Goal: Transaction & Acquisition: Book appointment/travel/reservation

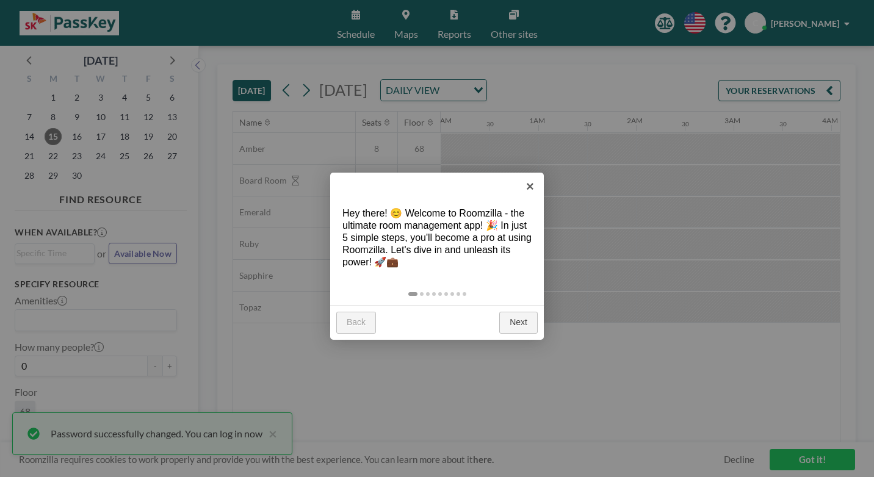
scroll to position [0, 1269]
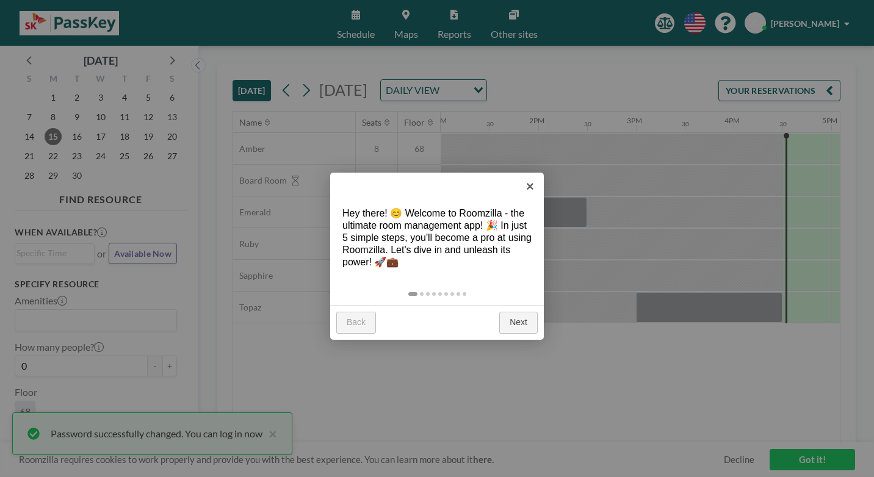
click at [530, 312] on link "Next" at bounding box center [518, 323] width 38 height 22
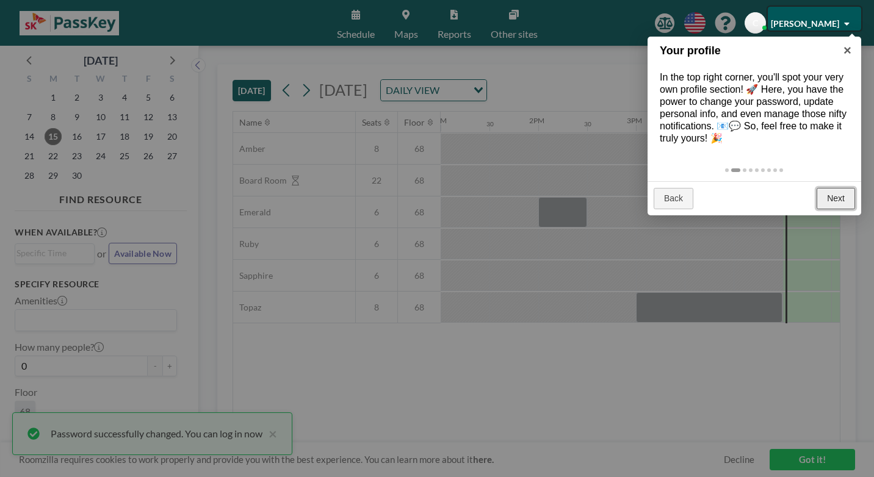
click at [837, 188] on link "Next" at bounding box center [835, 199] width 38 height 22
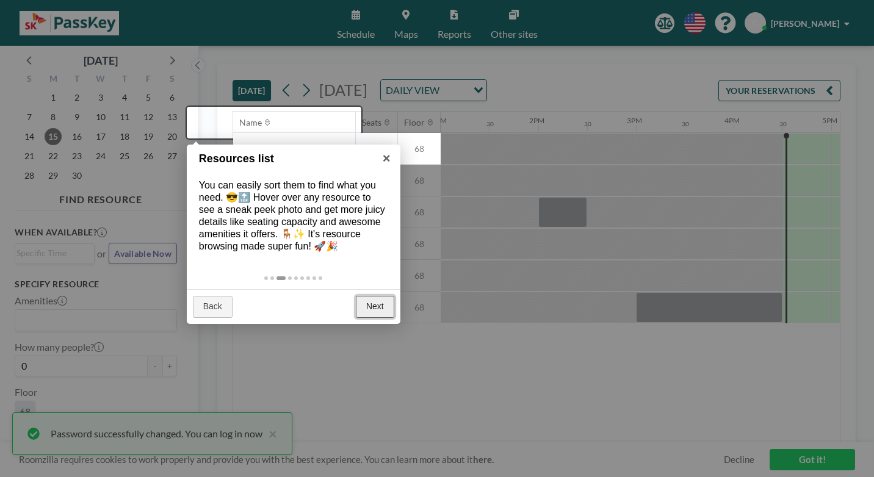
click at [372, 296] on link "Next" at bounding box center [375, 307] width 38 height 22
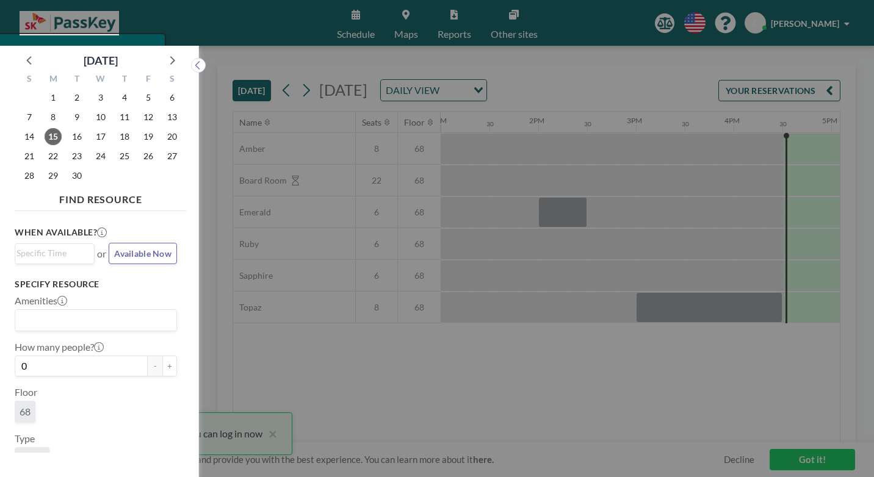
scroll to position [3, 0]
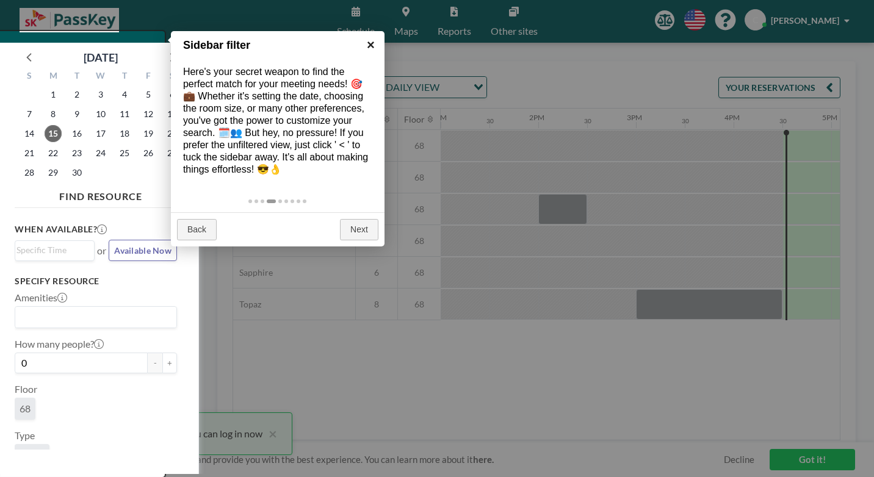
click at [371, 48] on link "×" at bounding box center [370, 44] width 27 height 27
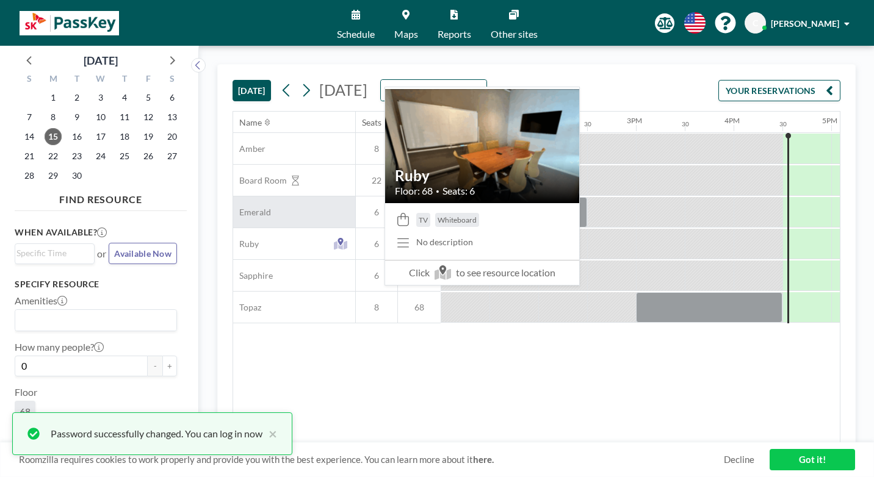
scroll to position [0, 0]
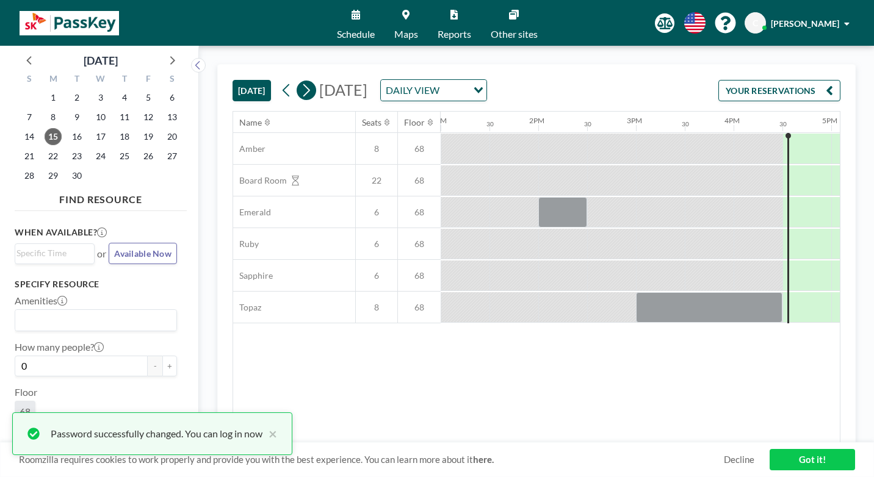
click at [300, 81] on icon at bounding box center [306, 90] width 12 height 18
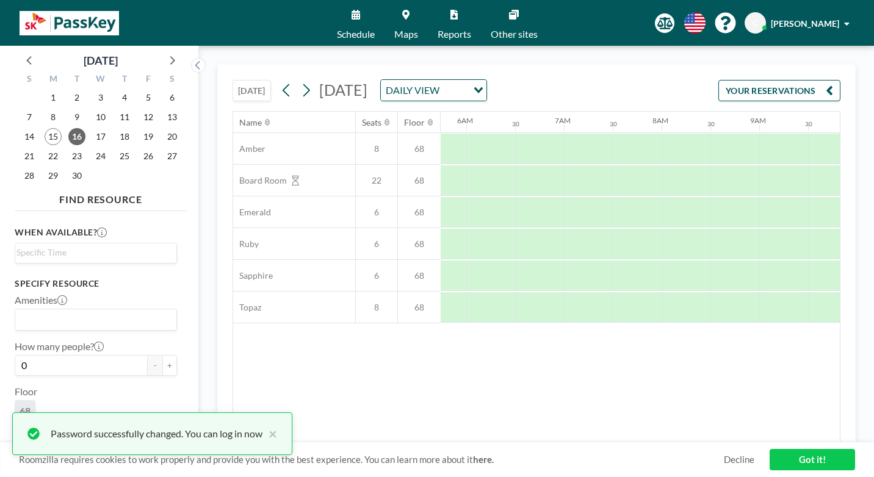
scroll to position [0, 635]
drag, startPoint x: 615, startPoint y: 247, endPoint x: 660, endPoint y: 250, distance: 44.6
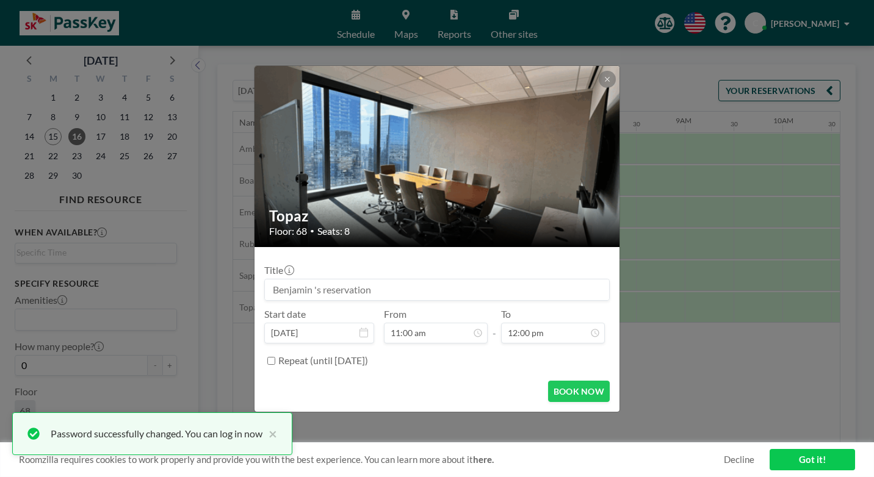
scroll to position [428, 0]
drag, startPoint x: 360, startPoint y: 275, endPoint x: 95, endPoint y: 275, distance: 264.8
click at [116, 277] on div "Topaz Floor: 68 • Seats: 8 Title Start date [DATE] From 11:00 am - To 12:00 pm …" at bounding box center [437, 238] width 874 height 477
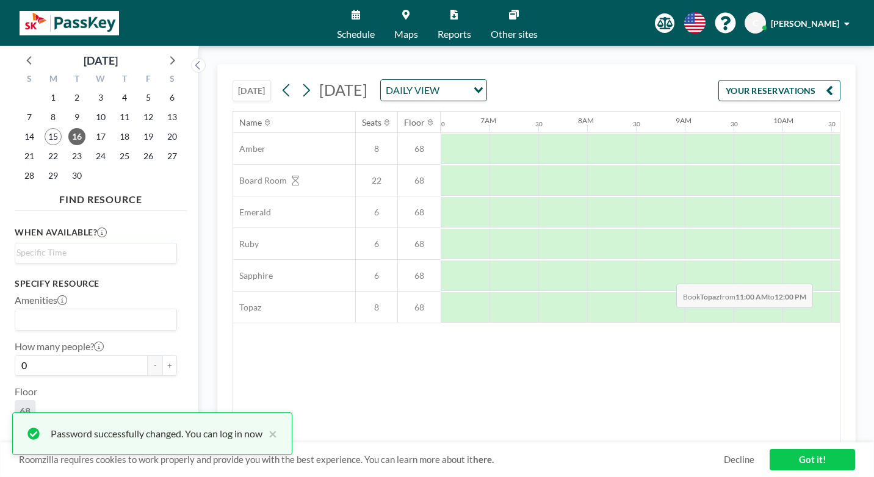
drag, startPoint x: 606, startPoint y: 253, endPoint x: 672, endPoint y: 255, distance: 66.6
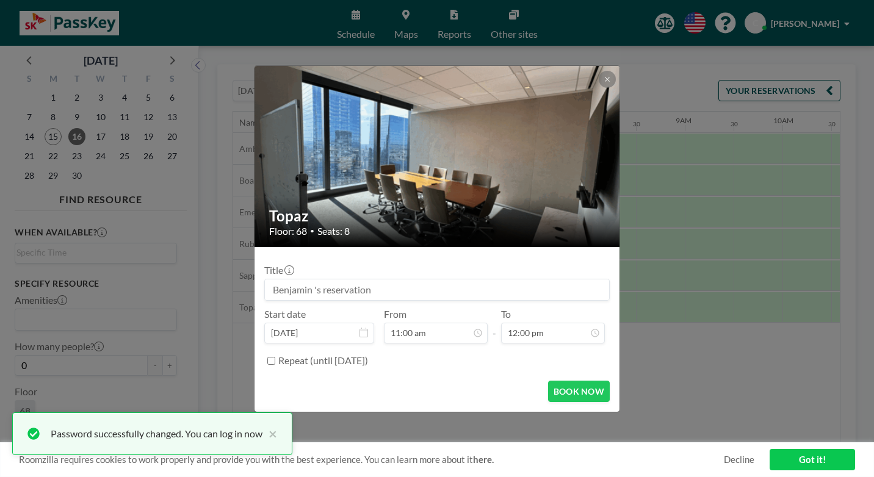
click at [454, 281] on input at bounding box center [437, 289] width 344 height 21
click at [462, 281] on input at bounding box center [437, 289] width 344 height 21
type input "Horizon Check-in"
click at [553, 381] on button "BOOK NOW" at bounding box center [579, 391] width 62 height 21
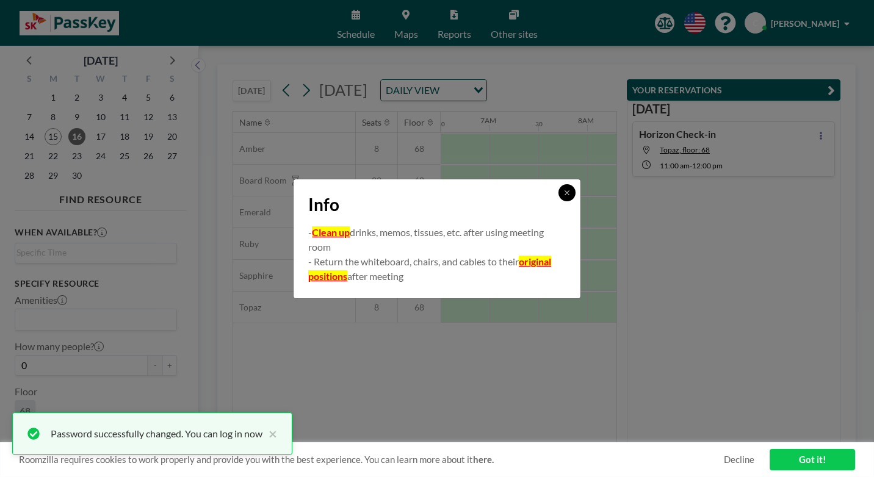
click at [558, 200] on button at bounding box center [566, 192] width 17 height 17
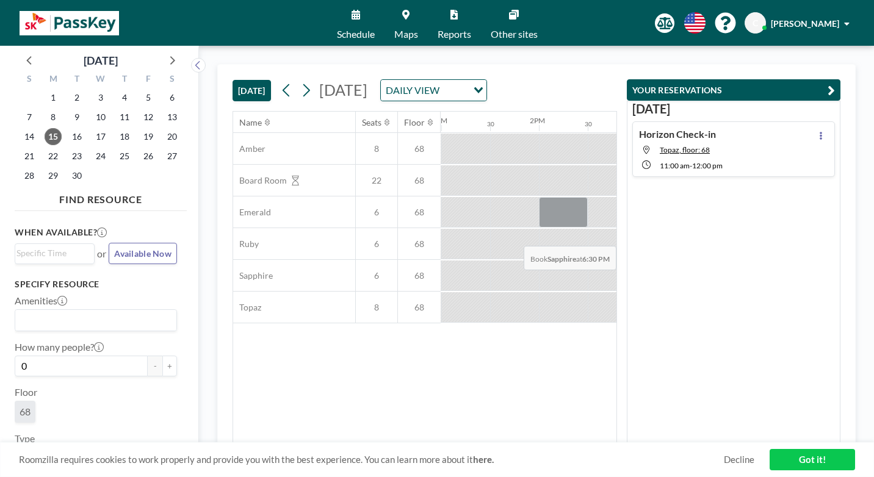
scroll to position [0, 1269]
click at [300, 81] on icon at bounding box center [306, 90] width 12 height 18
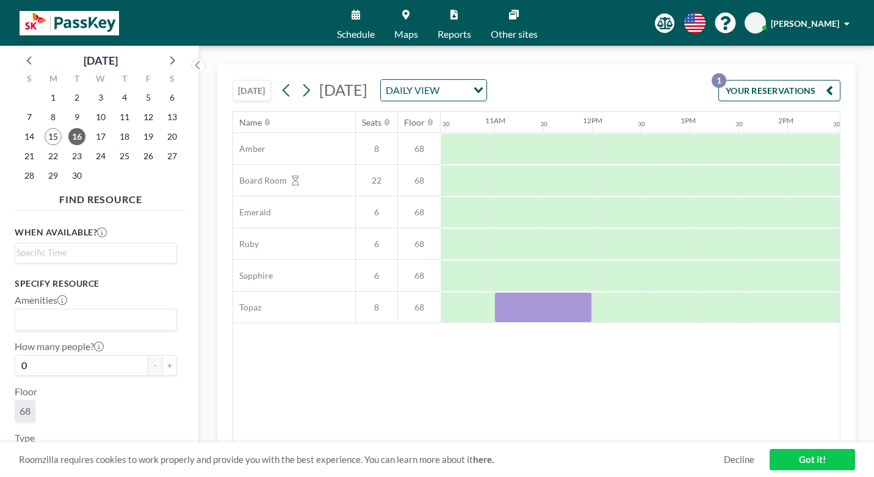
scroll to position [0, 1021]
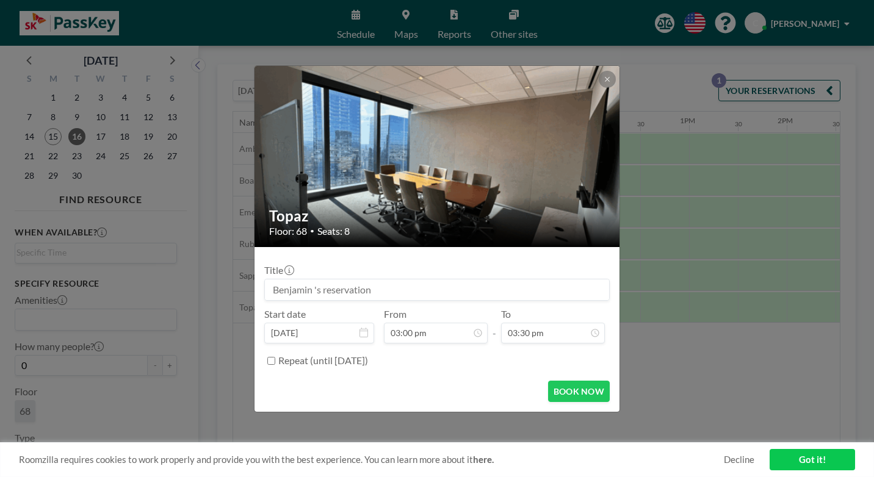
click at [493, 279] on input at bounding box center [437, 289] width 344 height 21
type input "Ben/TB chat"
click at [558, 381] on button "BOOK NOW" at bounding box center [579, 391] width 62 height 21
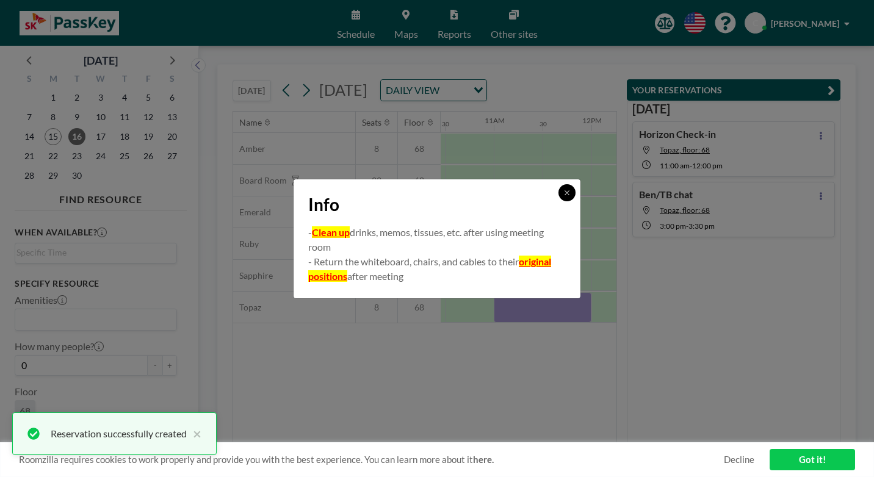
click at [558, 201] on button at bounding box center [566, 192] width 17 height 17
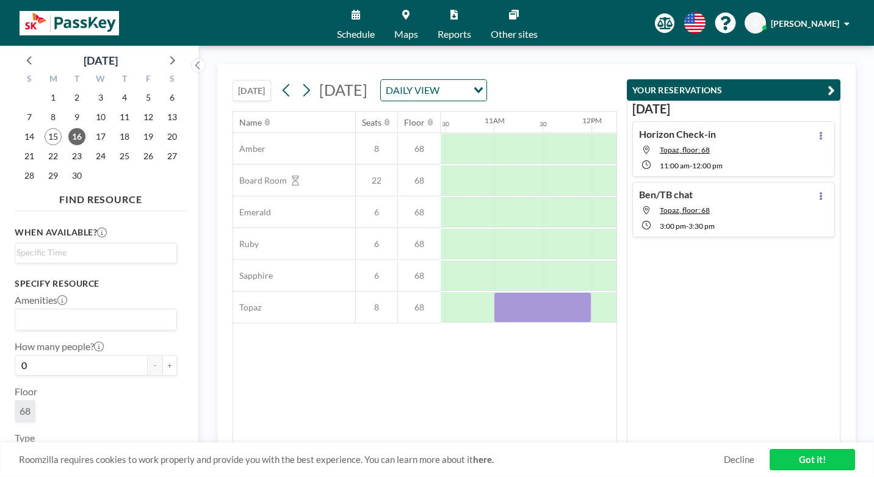
click at [785, 182] on div "Ben/TB chat Topaz, floor: 68 3:00 PM - 3:30 PM" at bounding box center [733, 210] width 203 height 56
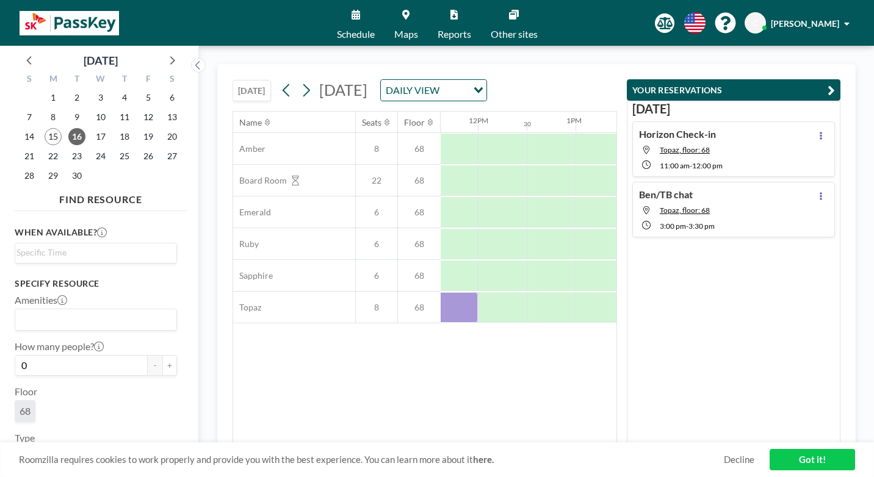
scroll to position [0, 1150]
click at [823, 192] on icon at bounding box center [820, 196] width 5 height 8
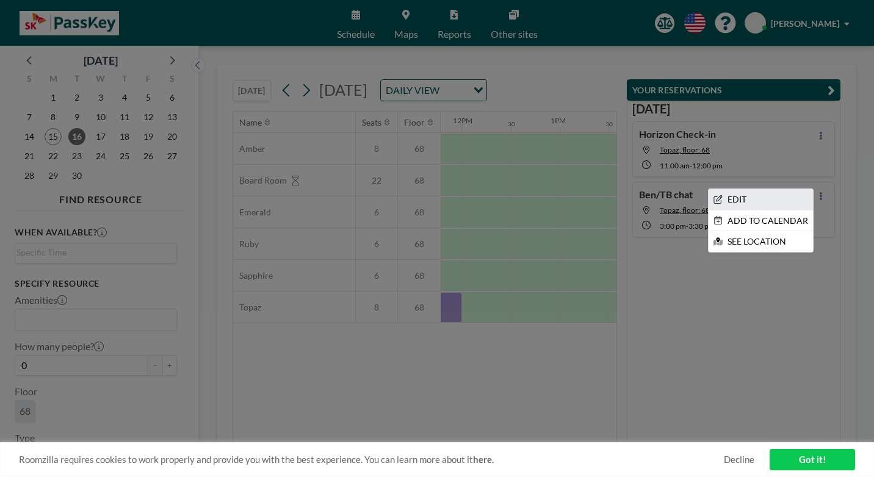
click at [766, 189] on li "EDIT" at bounding box center [760, 199] width 104 height 21
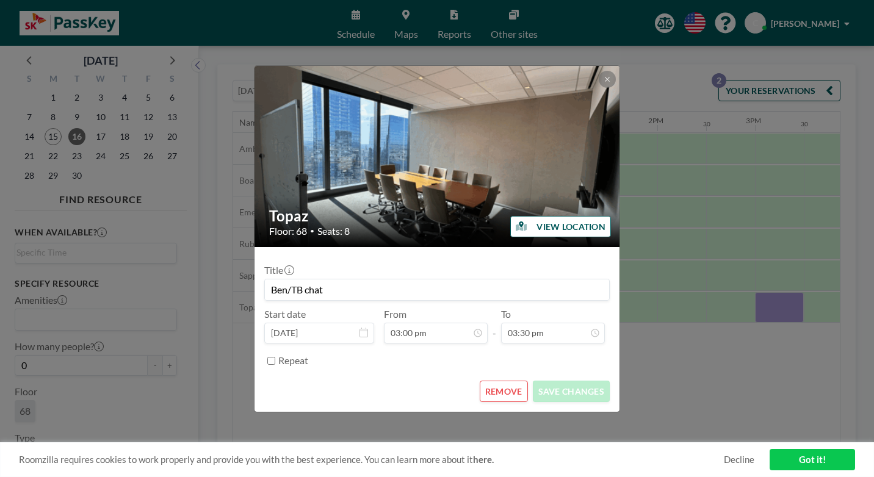
scroll to position [604, 0]
click at [749, 333] on div "Topaz Floor: 68 • Seats: 8 VIEW LOCATION Title Ben/TB chat Start date Sep 16, 2…" at bounding box center [437, 238] width 874 height 477
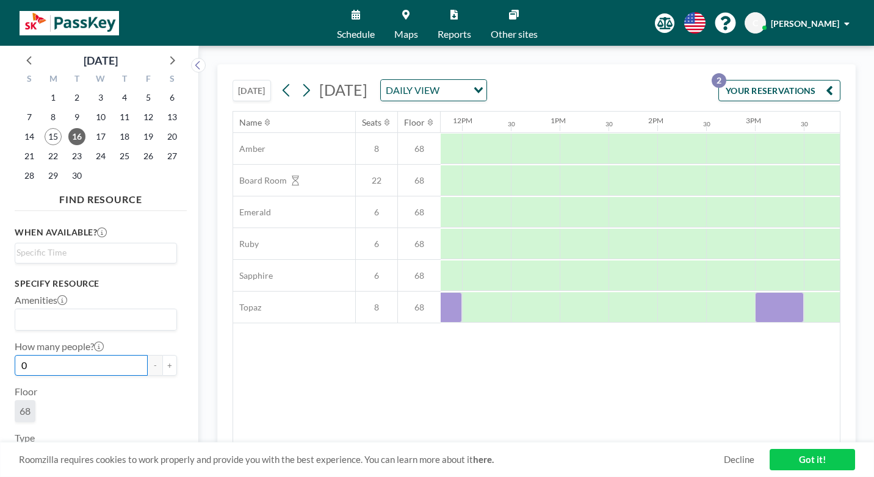
click at [71, 355] on input "0" at bounding box center [81, 365] width 133 height 21
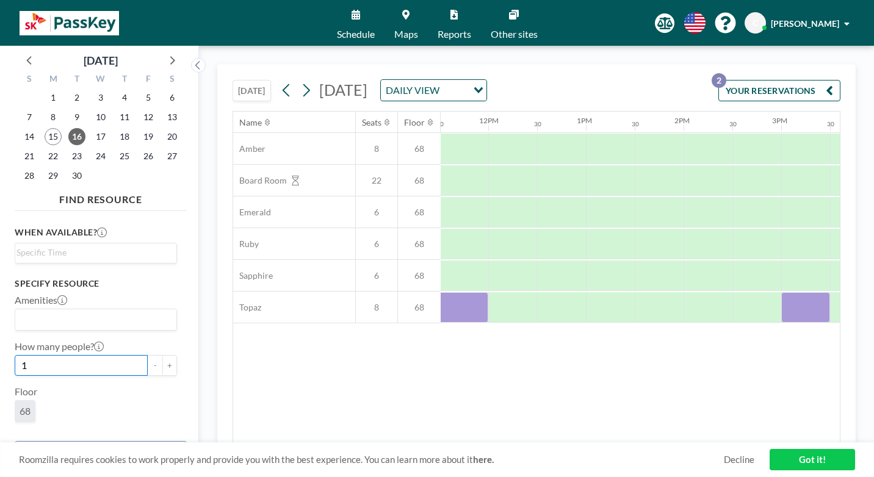
scroll to position [0, 1150]
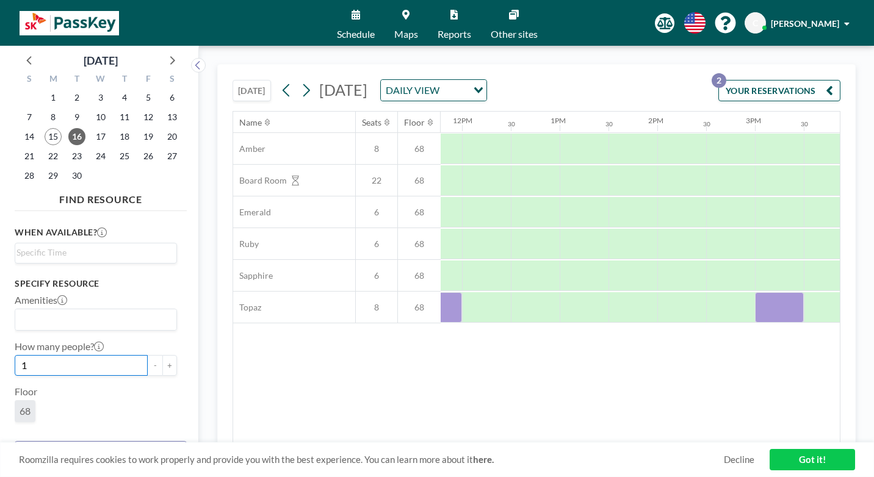
type input "1"
click at [809, 80] on button "YOUR RESERVATIONS 2" at bounding box center [779, 90] width 122 height 21
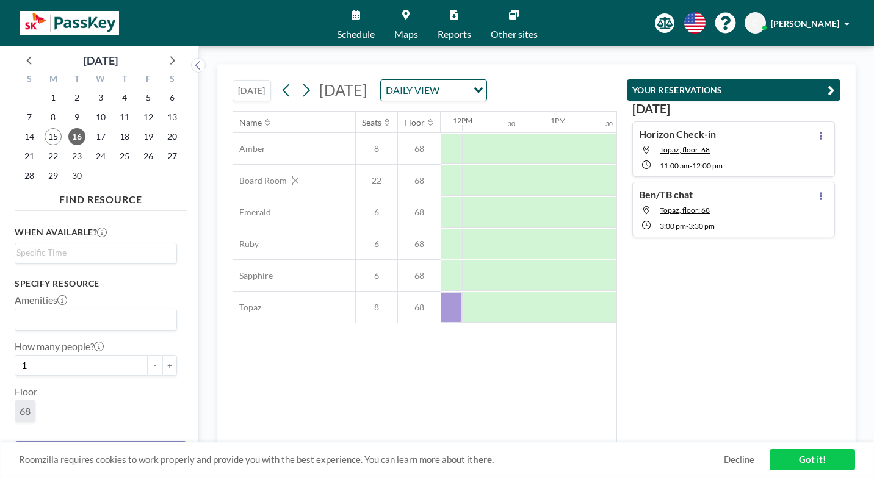
click at [77, 432] on div "Type Room" at bounding box center [96, 450] width 162 height 37
